Goal: Check status: Check status

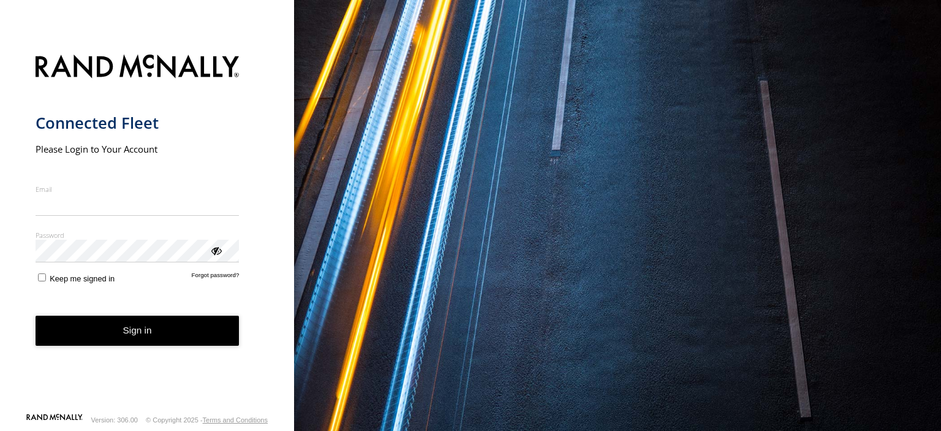
type input "**********"
click at [140, 338] on button "Sign in" at bounding box center [138, 330] width 204 height 30
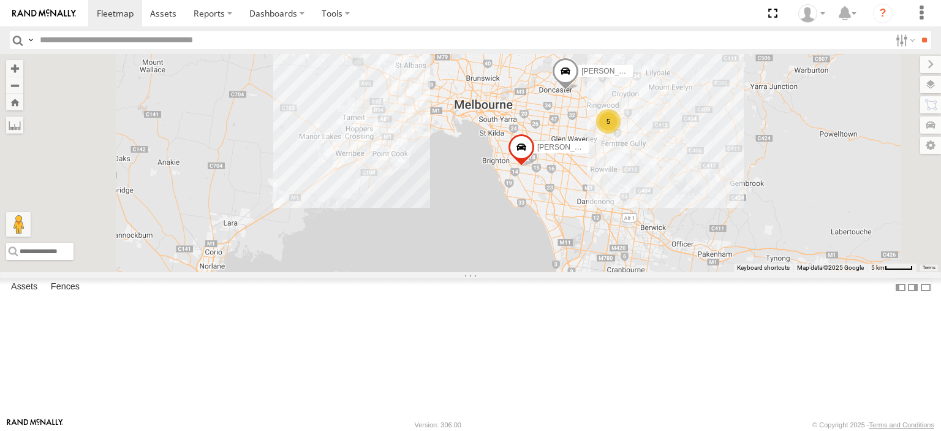
drag, startPoint x: 702, startPoint y: 249, endPoint x: 625, endPoint y: 331, distance: 112.2
click at [625, 272] on div "[PERSON_NAME] Isuzu FRR Westside UD [PERSON_NAME] BMW 5" at bounding box center [470, 163] width 941 height 218
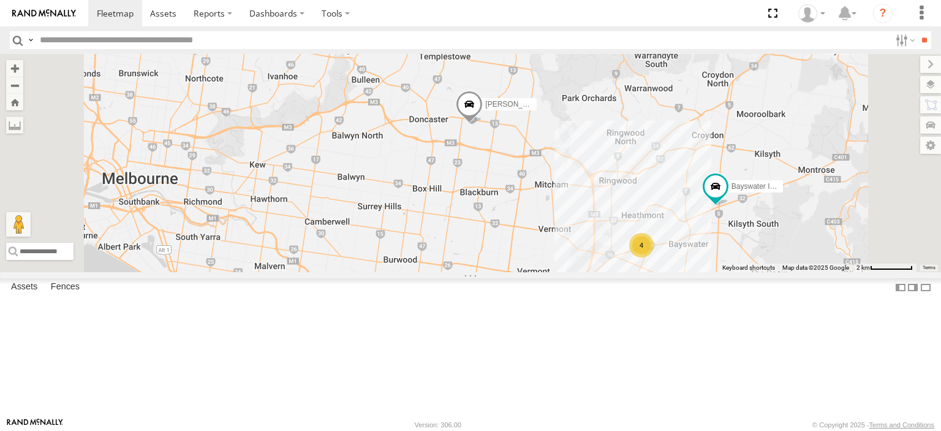
drag, startPoint x: 660, startPoint y: 221, endPoint x: 624, endPoint y: 295, distance: 81.6
click at [624, 272] on div "[PERSON_NAME] Isuzu FRR Westside UD [PERSON_NAME] BMW 4 Bayswater Isuzu FRR" at bounding box center [470, 163] width 941 height 218
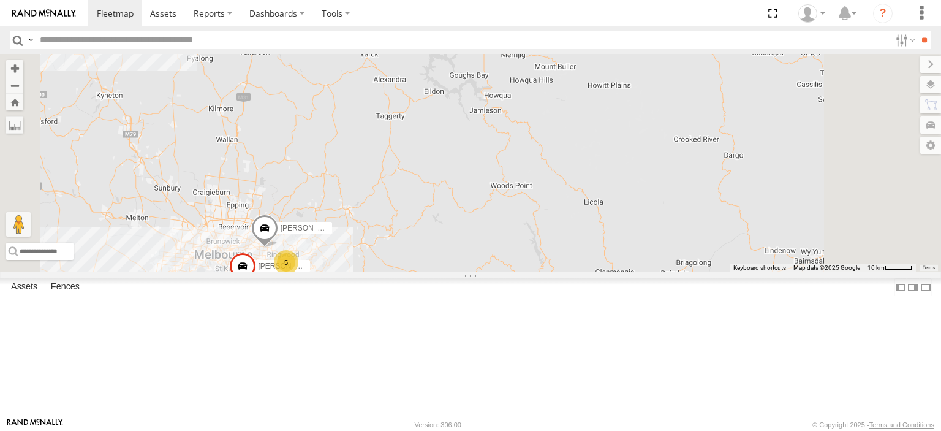
drag, startPoint x: 644, startPoint y: 330, endPoint x: 739, endPoint y: 264, distance: 115.4
click at [739, 265] on div "[PERSON_NAME] Isuzu FRR Westside UD 5 [PERSON_NAME] BMW" at bounding box center [470, 163] width 941 height 218
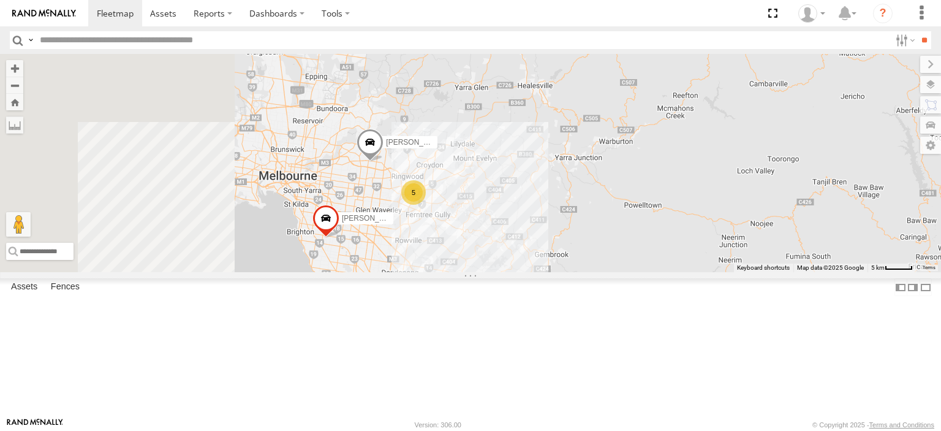
drag, startPoint x: 559, startPoint y: 279, endPoint x: 703, endPoint y: 296, distance: 145.6
click at [703, 272] on div "[PERSON_NAME] Isuzu FRR Westside UD [PERSON_NAME] BMW 5" at bounding box center [470, 163] width 941 height 218
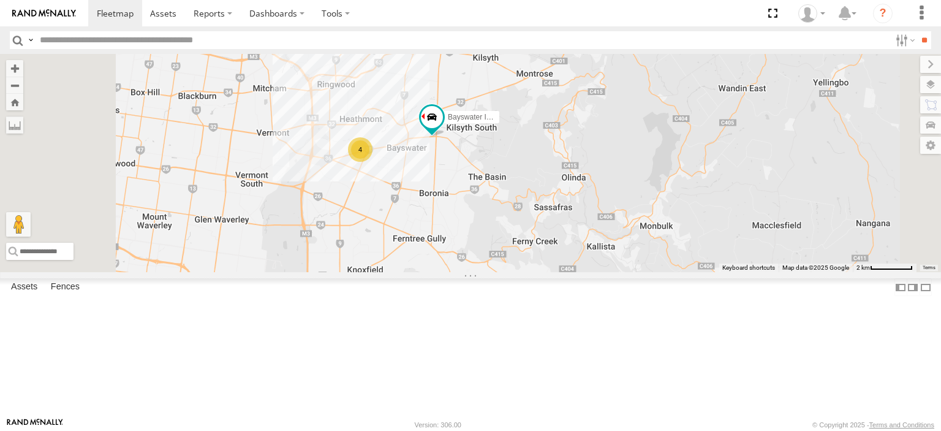
drag, startPoint x: 527, startPoint y: 233, endPoint x: 543, endPoint y: 284, distance: 53.3
click at [543, 272] on div "[PERSON_NAME] Isuzu FRR Westside UD [PERSON_NAME] Isuzu FRR 4" at bounding box center [470, 163] width 941 height 218
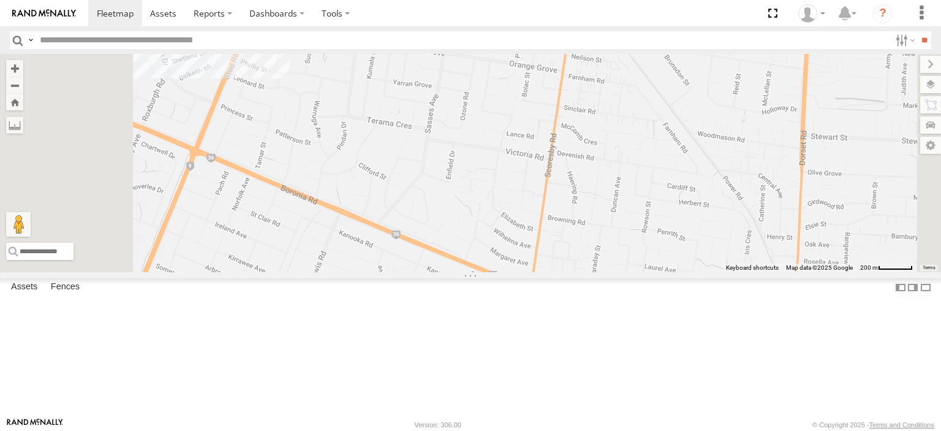
drag, startPoint x: 544, startPoint y: 233, endPoint x: 605, endPoint y: 307, distance: 95.7
click at [600, 272] on div "[PERSON_NAME] Isuzu FRR Westside UD [PERSON_NAME] Isuzu FRR" at bounding box center [470, 163] width 941 height 218
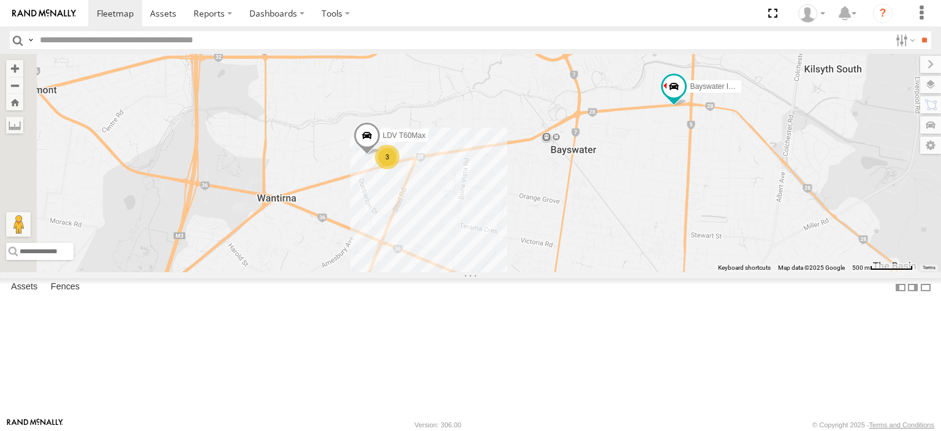
drag, startPoint x: 564, startPoint y: 233, endPoint x: 623, endPoint y: 360, distance: 140.0
click at [623, 272] on div "[PERSON_NAME] Isuzu FRR Westside UD [PERSON_NAME] Isuzu FRR 3 LDV T60Max" at bounding box center [470, 163] width 941 height 218
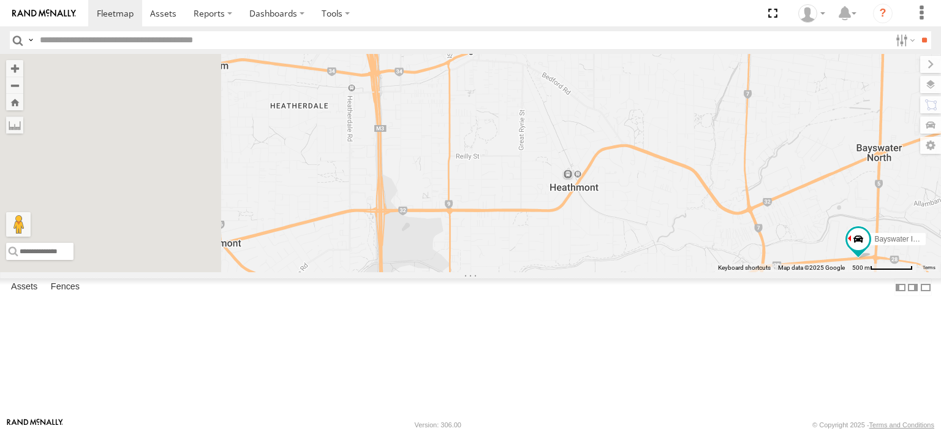
drag, startPoint x: 593, startPoint y: 254, endPoint x: 703, endPoint y: 335, distance: 136.2
click at [703, 272] on div "[PERSON_NAME] Isuzu FRR Westside UD [PERSON_NAME] Isuzu FRR 3 LDV T60Max" at bounding box center [470, 163] width 941 height 218
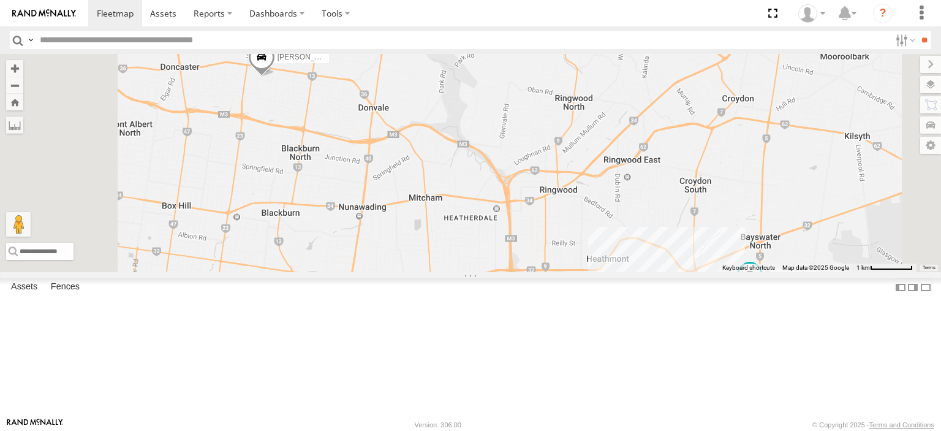
drag, startPoint x: 532, startPoint y: 232, endPoint x: 650, endPoint y: 334, distance: 155.5
click at [650, 272] on div "[PERSON_NAME] Isuzu FRR Westside UD [PERSON_NAME] Isuzu FRR 4" at bounding box center [470, 163] width 941 height 218
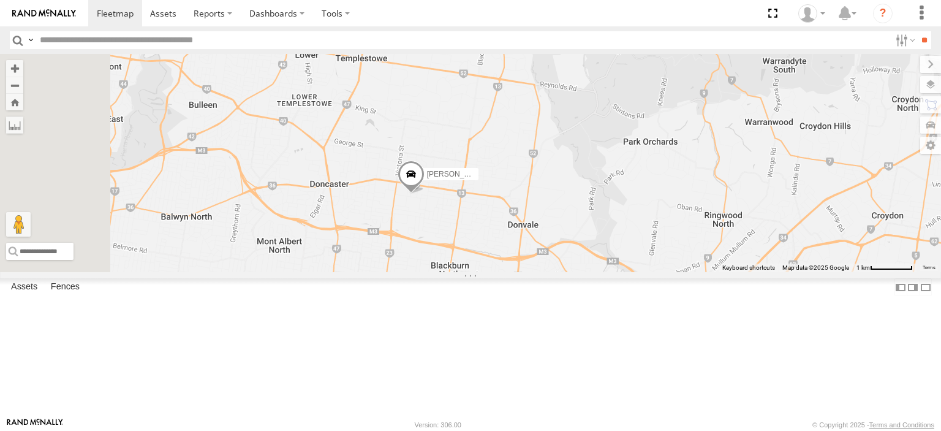
drag, startPoint x: 519, startPoint y: 275, endPoint x: 571, endPoint y: 301, distance: 57.5
click at [571, 272] on div "[PERSON_NAME] Isuzu FRR Westside UD [PERSON_NAME] Isuzu FRR 4" at bounding box center [470, 163] width 941 height 218
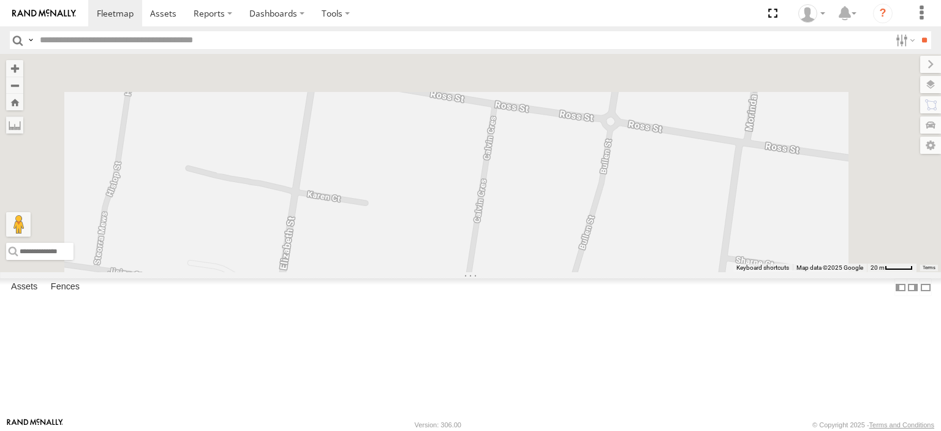
drag, startPoint x: 595, startPoint y: 190, endPoint x: 516, endPoint y: 455, distance: 275.8
click at [516, 430] on html at bounding box center [470, 215] width 941 height 431
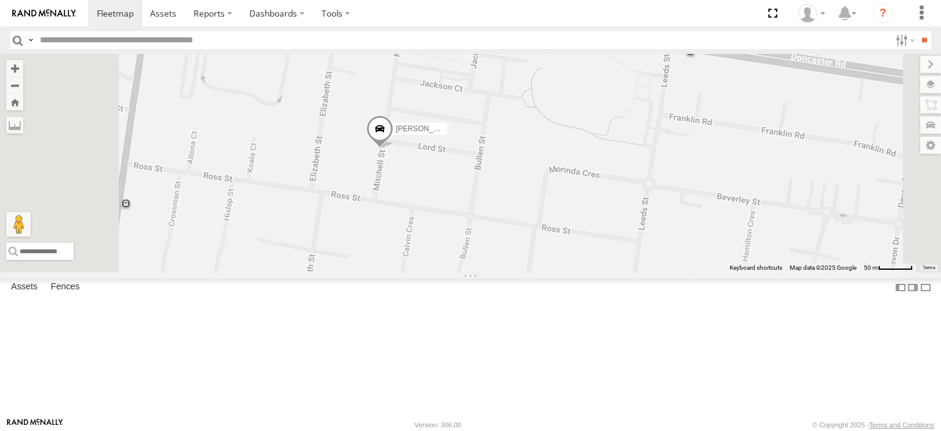
click at [393, 148] on span at bounding box center [379, 131] width 27 height 33
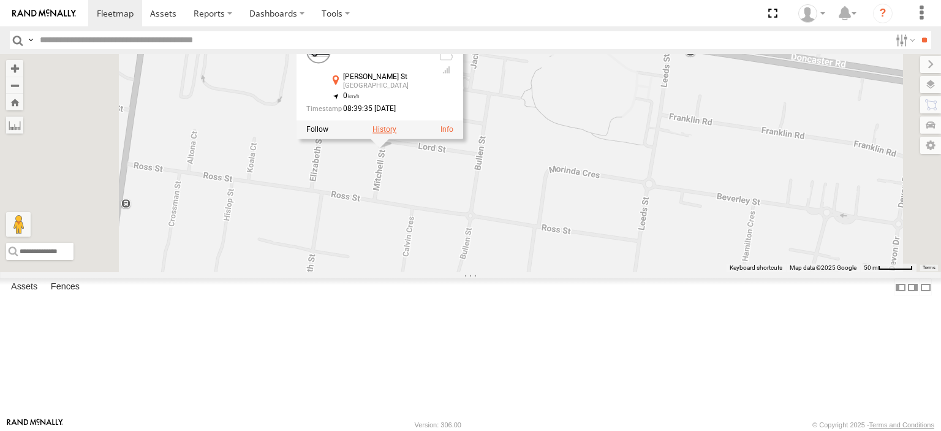
click at [396, 134] on label at bounding box center [384, 130] width 24 height 9
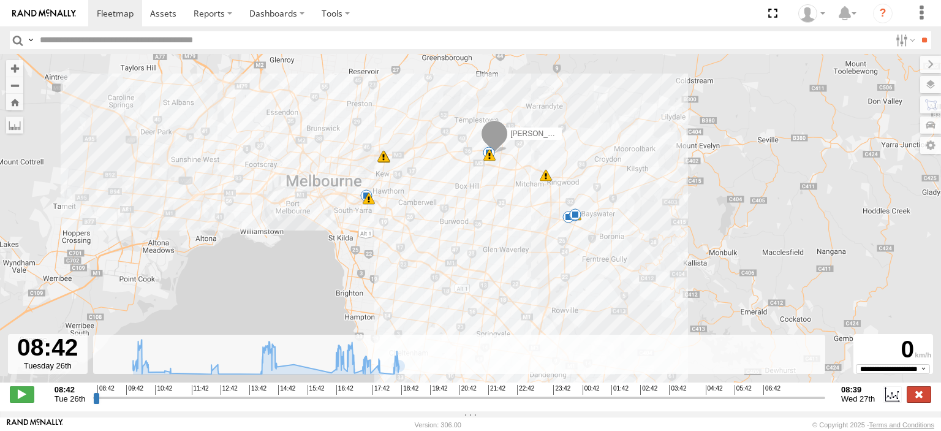
click at [922, 400] on label at bounding box center [919, 394] width 25 height 16
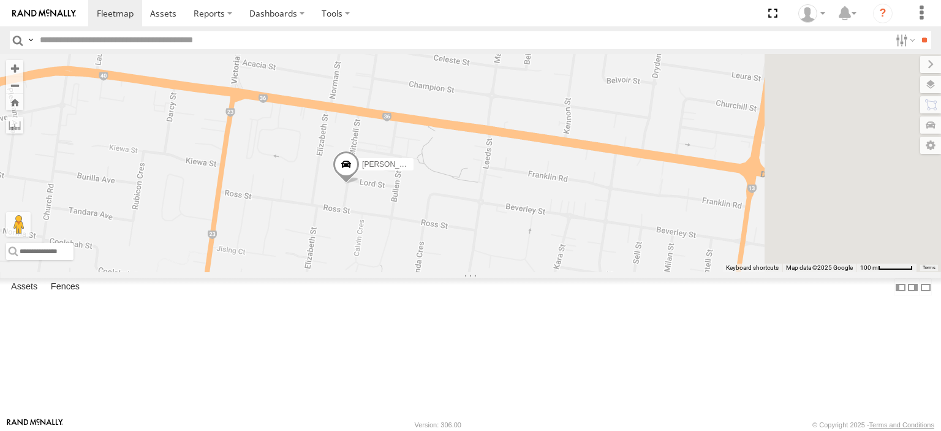
drag, startPoint x: 801, startPoint y: 310, endPoint x: 709, endPoint y: 301, distance: 91.7
click at [709, 272] on div "[PERSON_NAME]" at bounding box center [470, 163] width 941 height 218
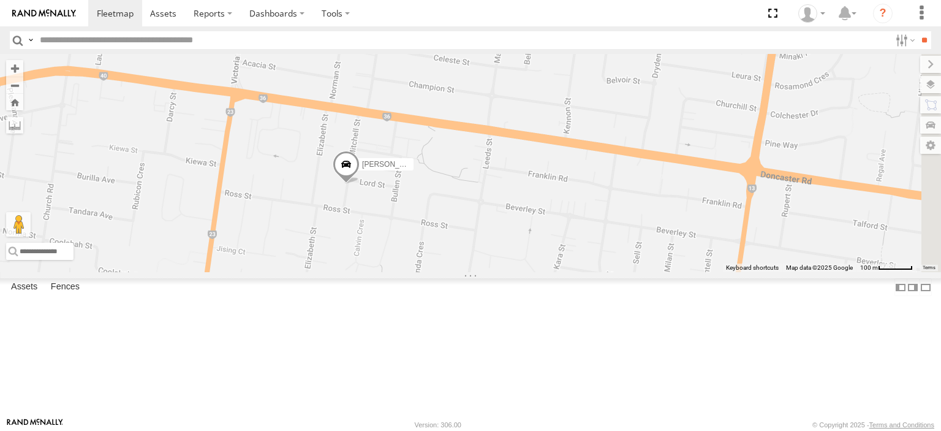
click at [360, 184] on span at bounding box center [346, 167] width 27 height 33
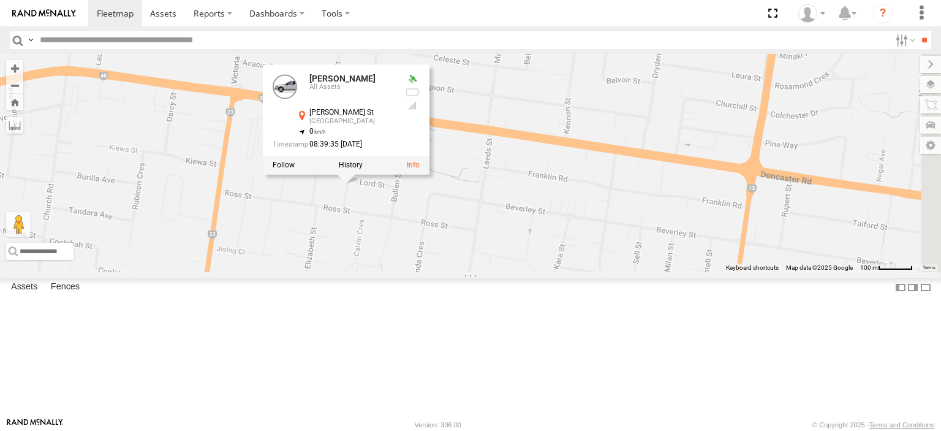
click at [363, 170] on label at bounding box center [351, 165] width 24 height 9
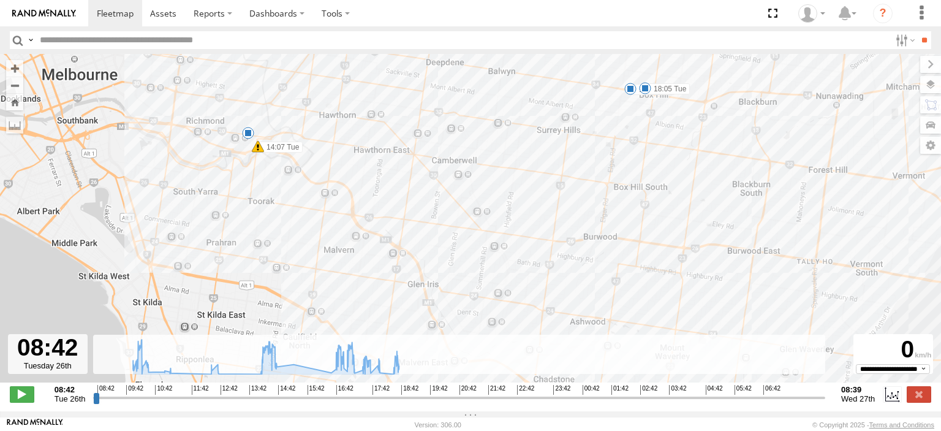
drag, startPoint x: 442, startPoint y: 132, endPoint x: 558, endPoint y: 386, distance: 279.6
click at [558, 386] on div "[PERSON_NAME] BMW 10:06 Tue 14:07 Tue 14:38 Tue 15:12 Tue 16:25 Tue 16:27 Tue 1…" at bounding box center [470, 224] width 941 height 341
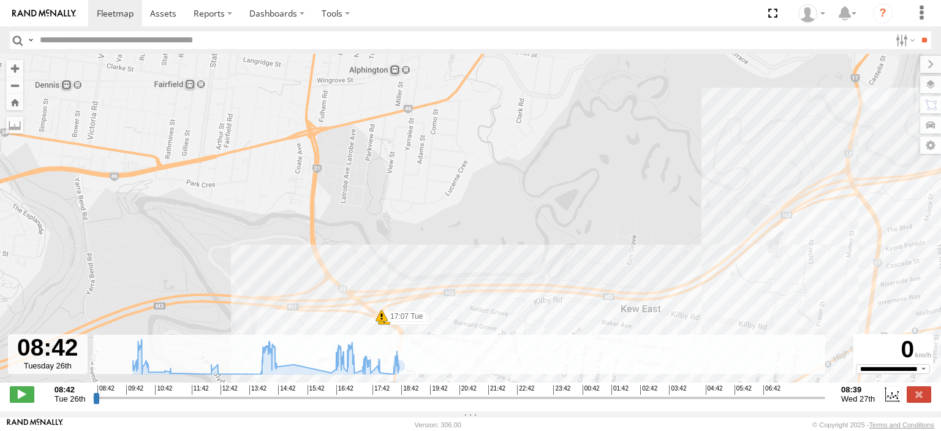
drag, startPoint x: 600, startPoint y: 315, endPoint x: 543, endPoint y: 116, distance: 207.5
click at [543, 116] on div "[PERSON_NAME] BMW 10:06 Tue 14:07 Tue 14:38 Tue 15:12 Tue 16:25 Tue 16:27 Tue 1…" at bounding box center [470, 224] width 941 height 341
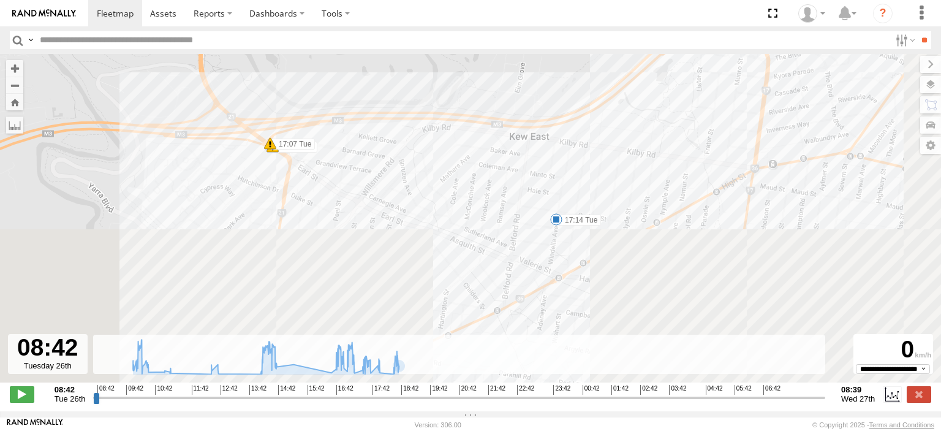
drag, startPoint x: 628, startPoint y: 252, endPoint x: 517, endPoint y: 80, distance: 205.1
click at [517, 80] on div "[PERSON_NAME] BMW 10:06 Tue 14:07 Tue 14:38 Tue 15:12 Tue 16:25 Tue 16:27 Tue 1…" at bounding box center [470, 224] width 941 height 341
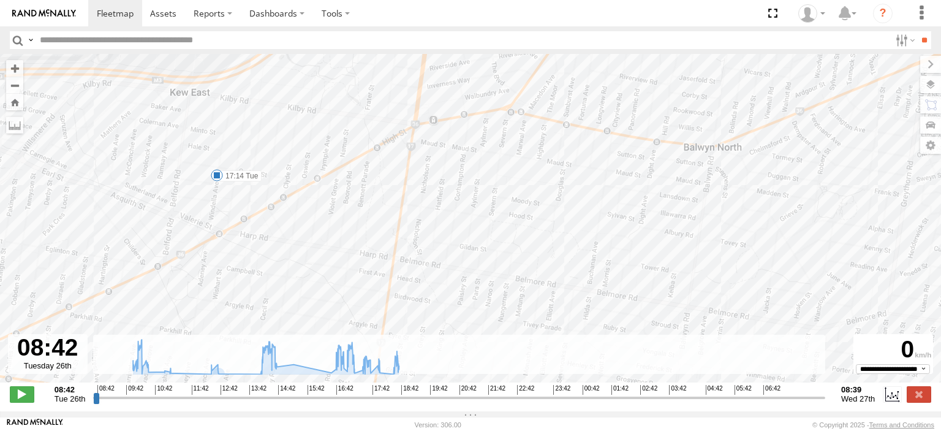
drag, startPoint x: 570, startPoint y: 197, endPoint x: 232, endPoint y: 157, distance: 339.8
click at [232, 157] on div "[PERSON_NAME] BMW 10:06 Tue 14:07 Tue 14:38 Tue 15:12 Tue 16:25 Tue 16:27 Tue 1…" at bounding box center [470, 224] width 941 height 341
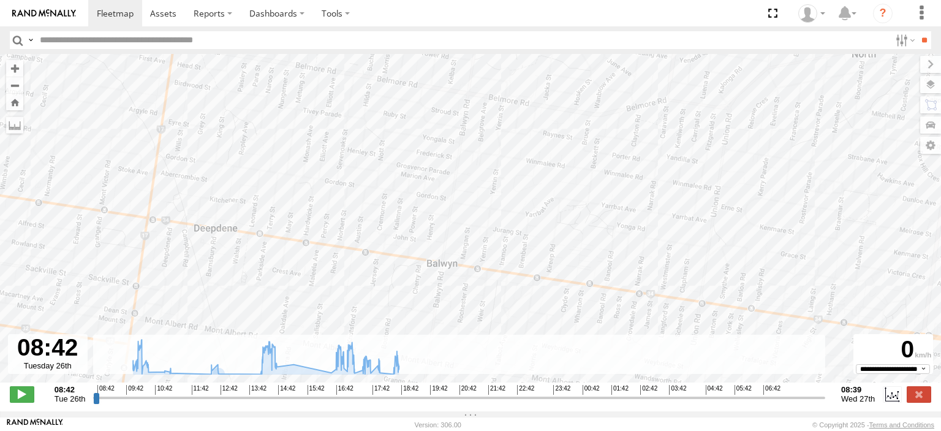
drag, startPoint x: 607, startPoint y: 244, endPoint x: 414, endPoint y: 32, distance: 286.6
click at [414, 32] on body at bounding box center [470, 215] width 941 height 431
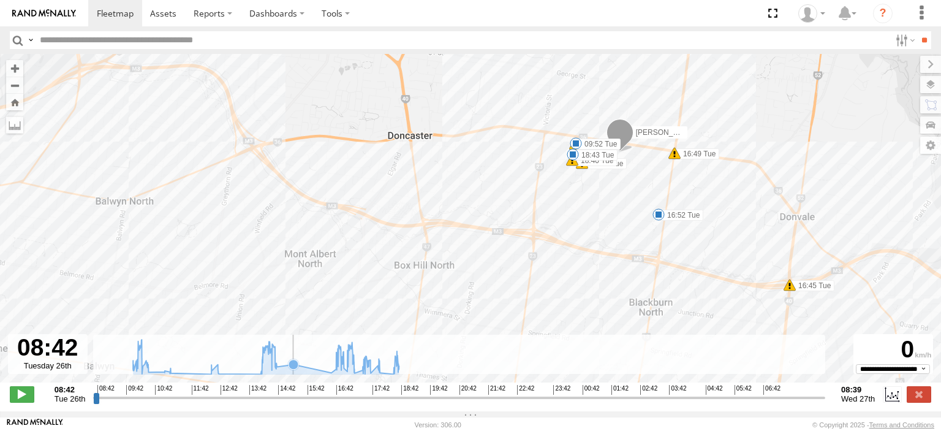
drag, startPoint x: 662, startPoint y: 143, endPoint x: 296, endPoint y: 341, distance: 416.1
click at [296, 341] on div "To navigate the map with touch gestures double-tap and hold your finger on the …" at bounding box center [470, 232] width 941 height 357
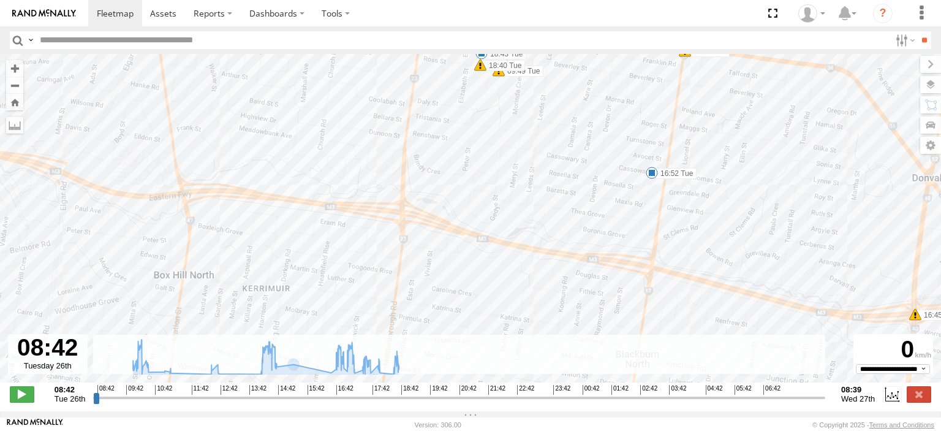
drag, startPoint x: 558, startPoint y: 156, endPoint x: 510, endPoint y: 365, distance: 215.0
click at [510, 366] on div "To navigate the map with touch gestures double-tap and hold your finger on the …" at bounding box center [470, 232] width 941 height 357
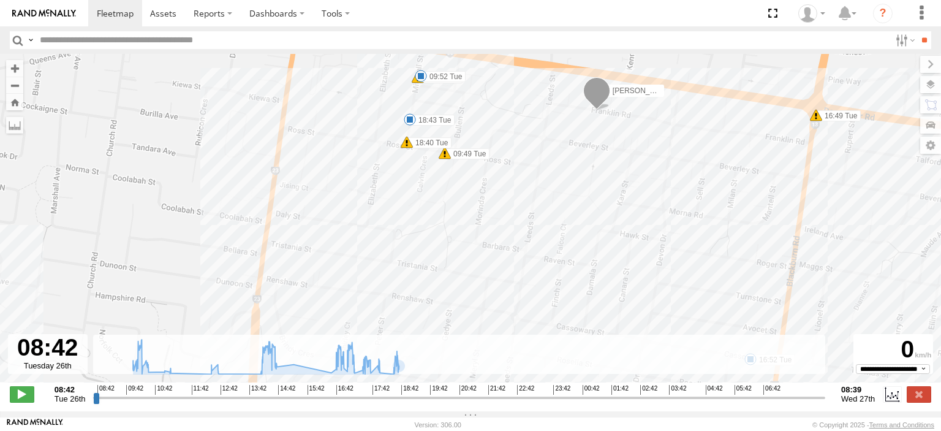
drag, startPoint x: 532, startPoint y: 221, endPoint x: 532, endPoint y: 244, distance: 23.3
click at [532, 244] on div "[PERSON_NAME] BMW 10:06 Tue 14:07 Tue 14:38 Tue 15:12 Tue 16:25 Tue 16:27 Tue 1…" at bounding box center [470, 224] width 941 height 341
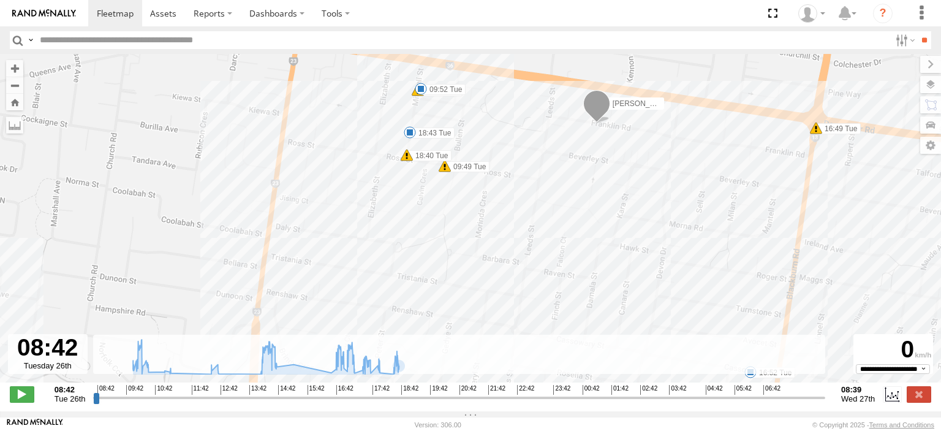
click at [597, 112] on span at bounding box center [596, 106] width 27 height 33
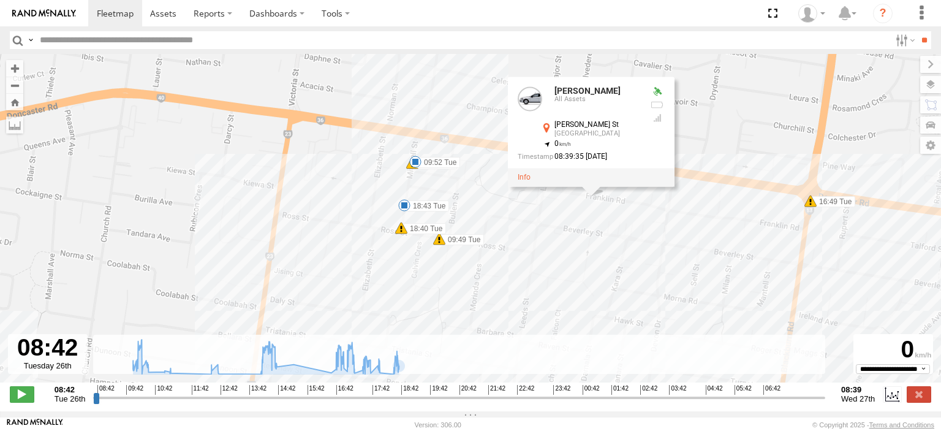
drag, startPoint x: 595, startPoint y: 172, endPoint x: 590, endPoint y: 247, distance: 74.9
click at [590, 247] on div "[PERSON_NAME] BMW 10:06 Tue 14:07 Tue 14:38 Tue 15:12 Tue 16:25 Tue 16:27 Tue 1…" at bounding box center [470, 224] width 941 height 341
click at [578, 215] on div "[PERSON_NAME] BMW 10:06 Tue 14:07 Tue 14:38 Tue 15:12 Tue 16:25 Tue 16:27 Tue 1…" at bounding box center [470, 224] width 941 height 341
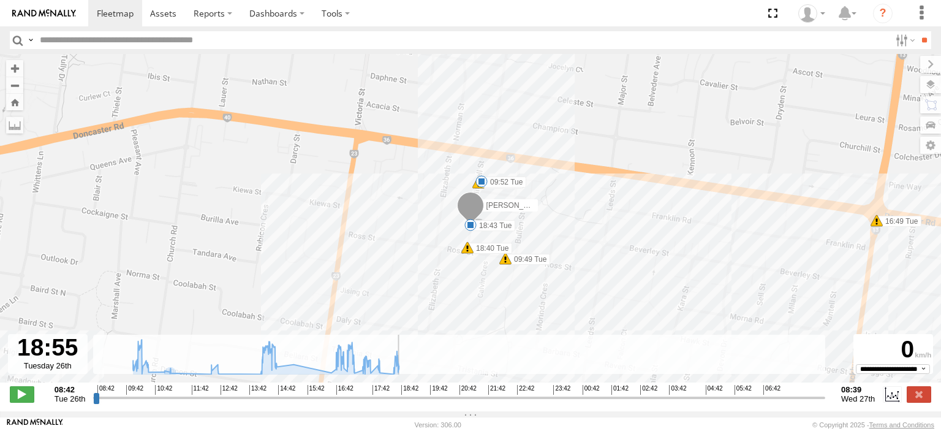
drag, startPoint x: 96, startPoint y: 405, endPoint x: 405, endPoint y: 377, distance: 310.7
type input "**********"
click at [405, 391] on input "range" at bounding box center [459, 397] width 732 height 12
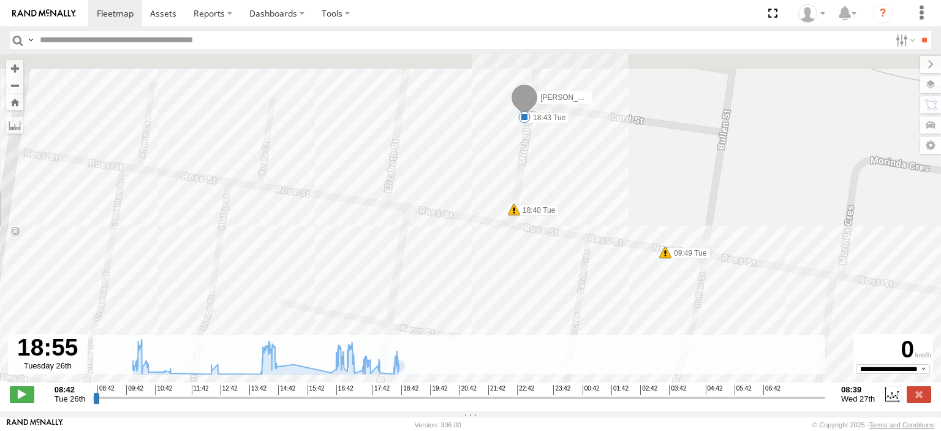
drag, startPoint x: 507, startPoint y: 292, endPoint x: 486, endPoint y: 338, distance: 50.4
click at [486, 338] on div "[PERSON_NAME] BMW 10:06 Tue 14:07 Tue 14:38 Tue 15:12 Tue 16:25 Tue 16:27 Tue 1…" at bounding box center [470, 224] width 941 height 341
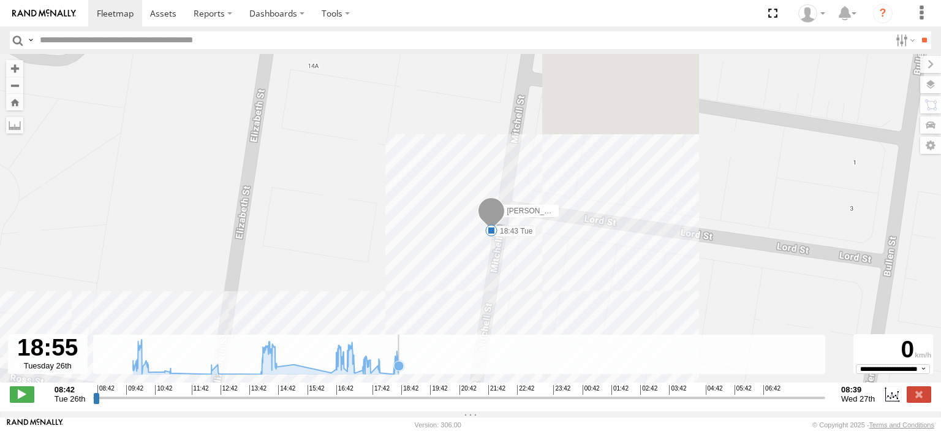
drag, startPoint x: 544, startPoint y: 216, endPoint x: 556, endPoint y: 341, distance: 126.1
click at [556, 341] on div "To navigate the map with touch gestures double-tap and hold your finger on the …" at bounding box center [470, 232] width 941 height 357
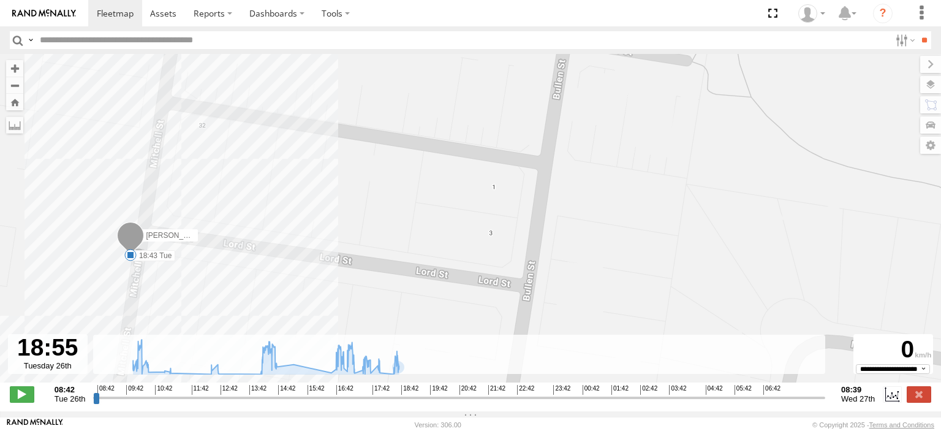
drag, startPoint x: 805, startPoint y: 268, endPoint x: 390, endPoint y: 313, distance: 417.1
click at [390, 313] on div "[PERSON_NAME] BMW 10:06 Tue 14:07 Tue 14:38 Tue 15:12 Tue 16:25 Tue 16:27 Tue 1…" at bounding box center [470, 224] width 941 height 341
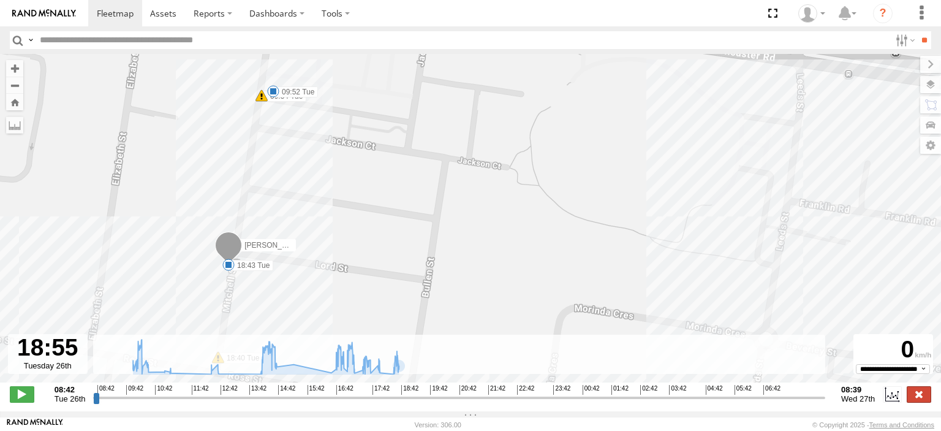
click at [918, 394] on label at bounding box center [919, 394] width 25 height 16
